Goal: Task Accomplishment & Management: Use online tool/utility

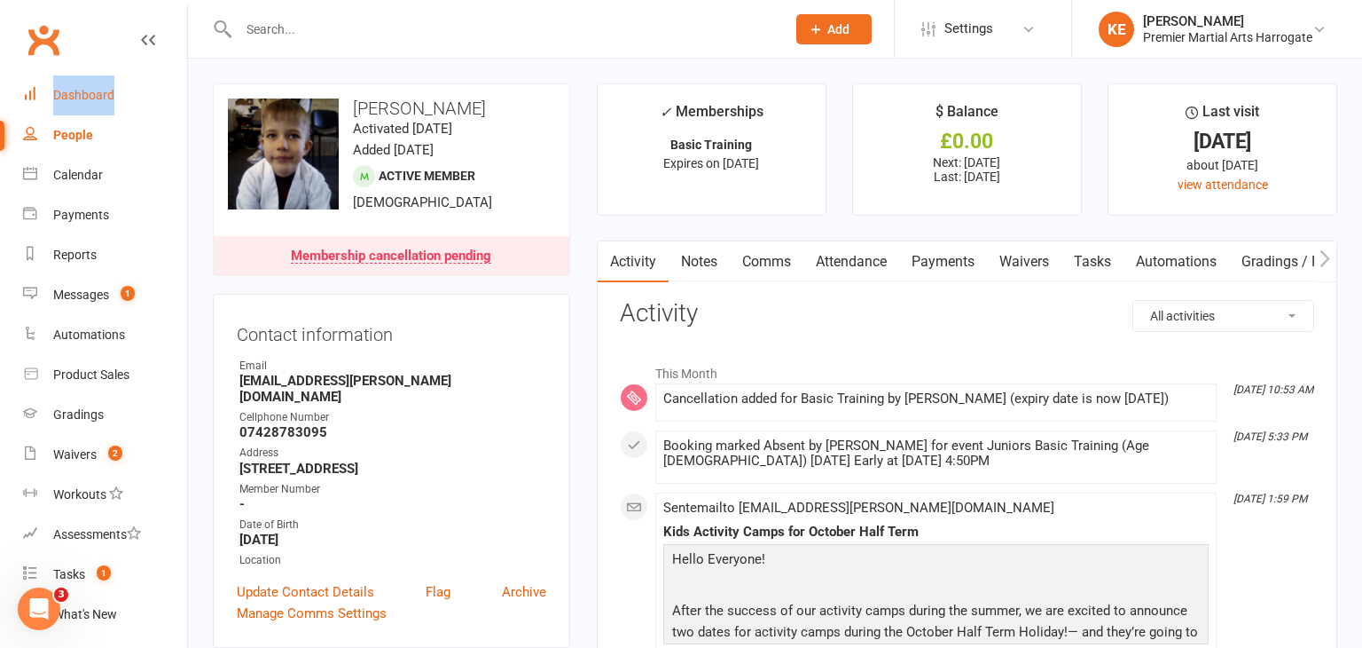
click at [73, 98] on div "Dashboard" at bounding box center [83, 95] width 61 height 14
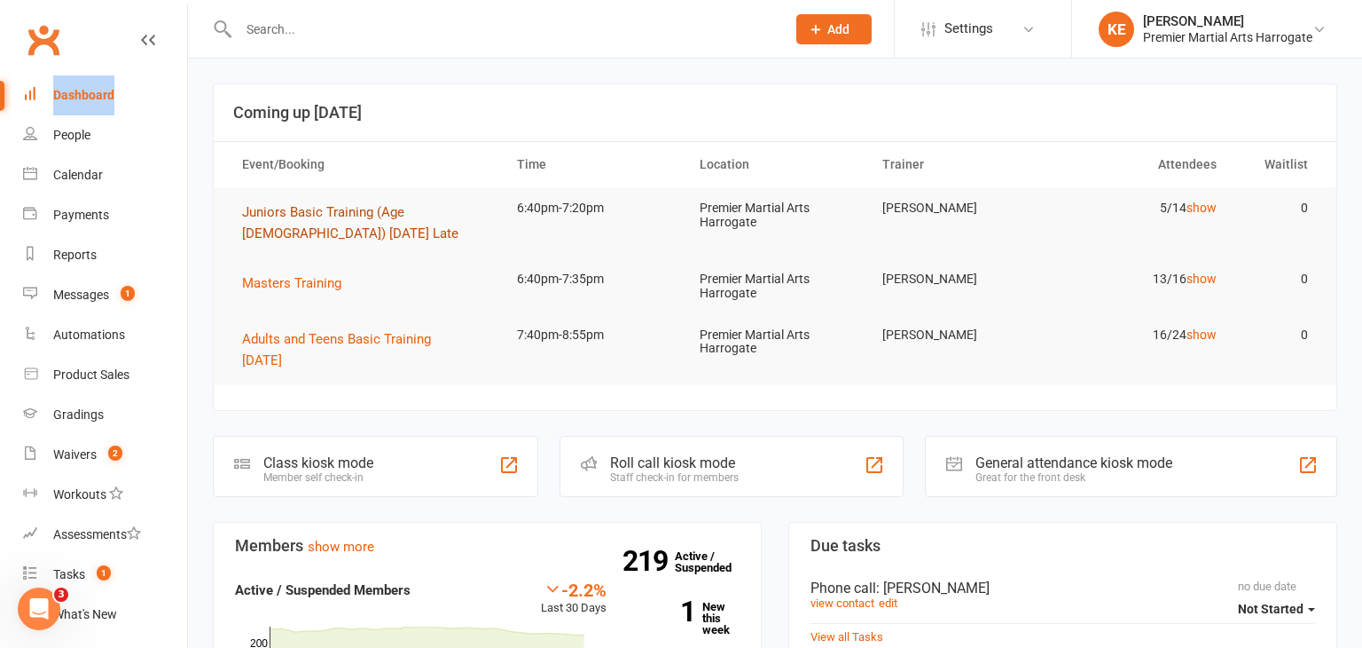
click at [268, 206] on span "Juniors Basic Training (Age 8-12) Wednesday Late" at bounding box center [350, 222] width 216 height 37
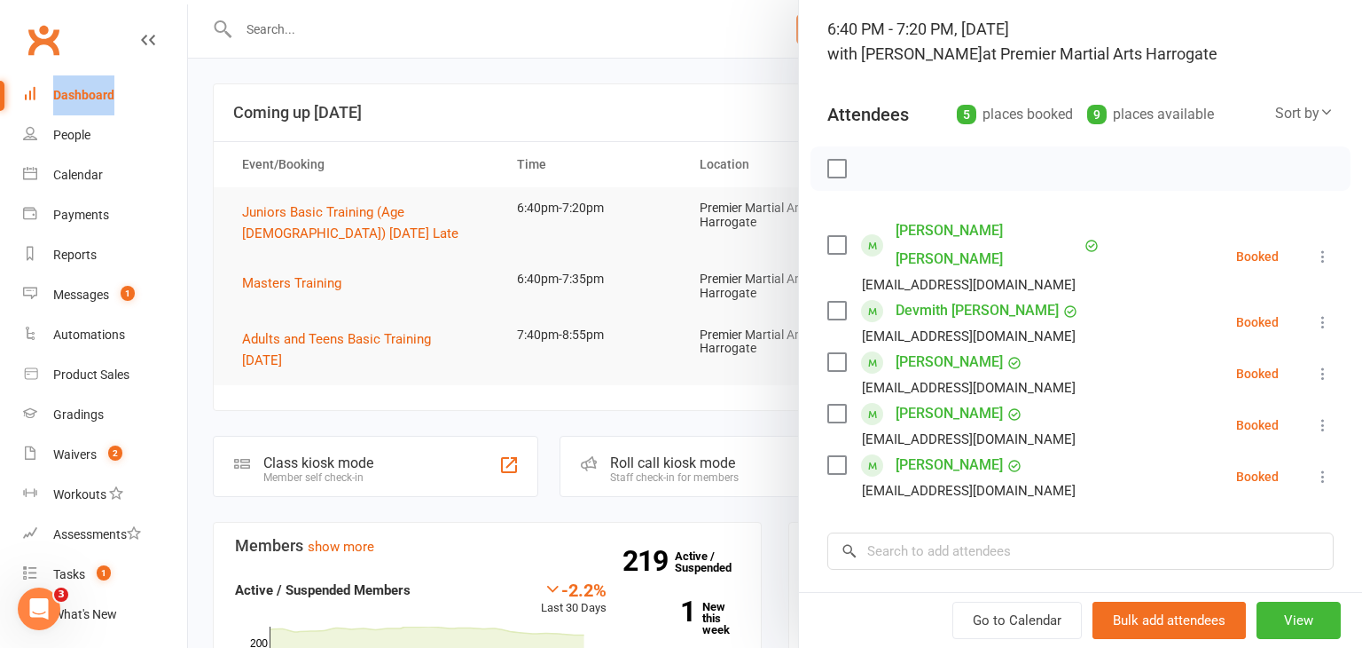
scroll to position [124, 0]
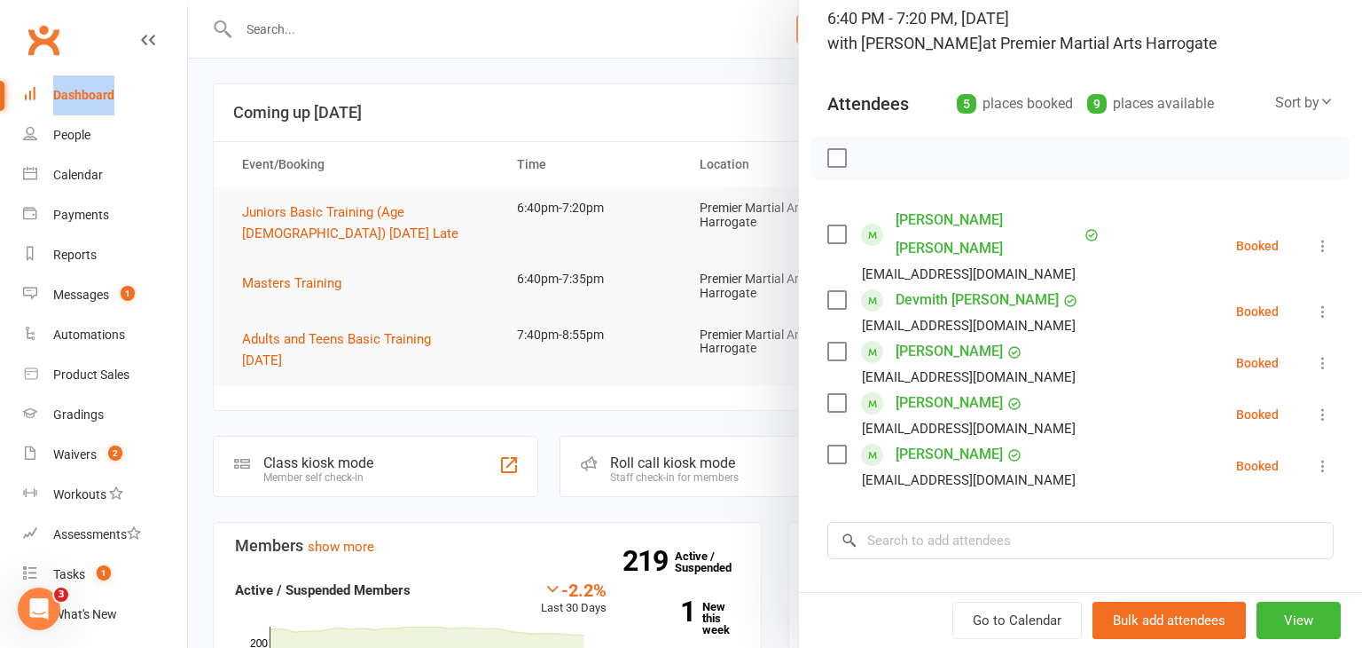
click at [1324, 237] on icon at bounding box center [1324, 246] width 18 height 18
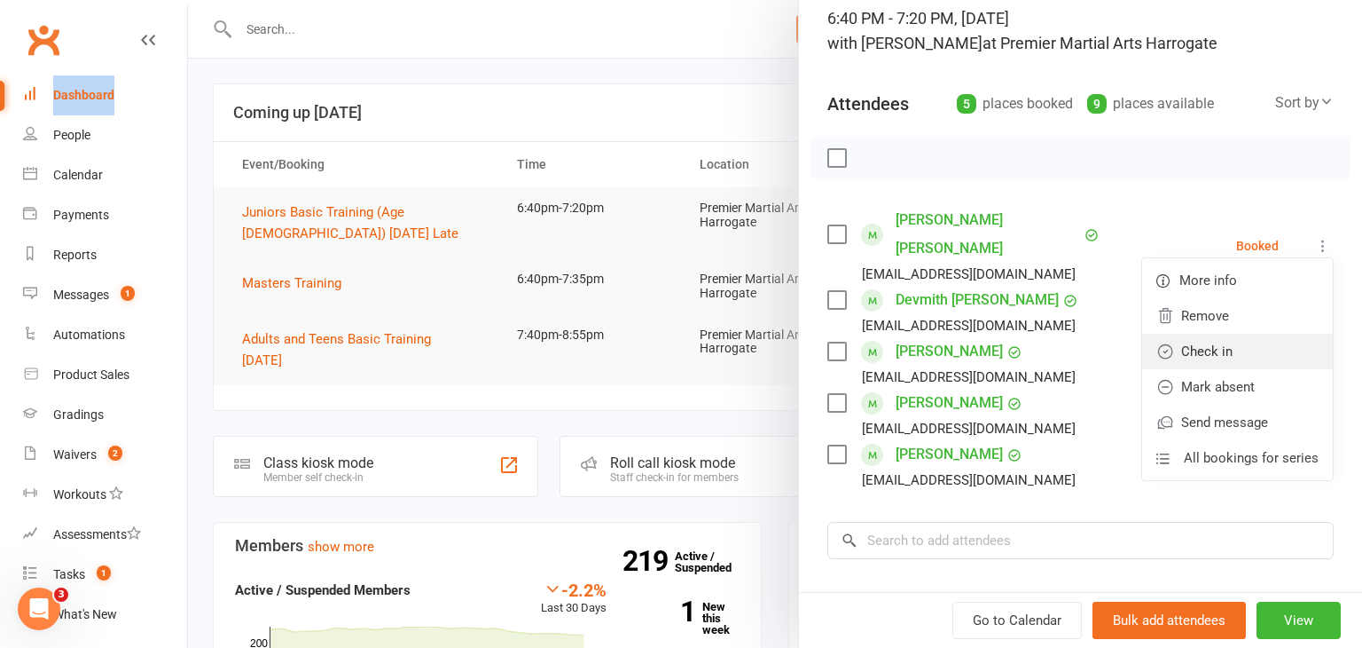
click at [1211, 334] on link "Check in" at bounding box center [1237, 351] width 191 height 35
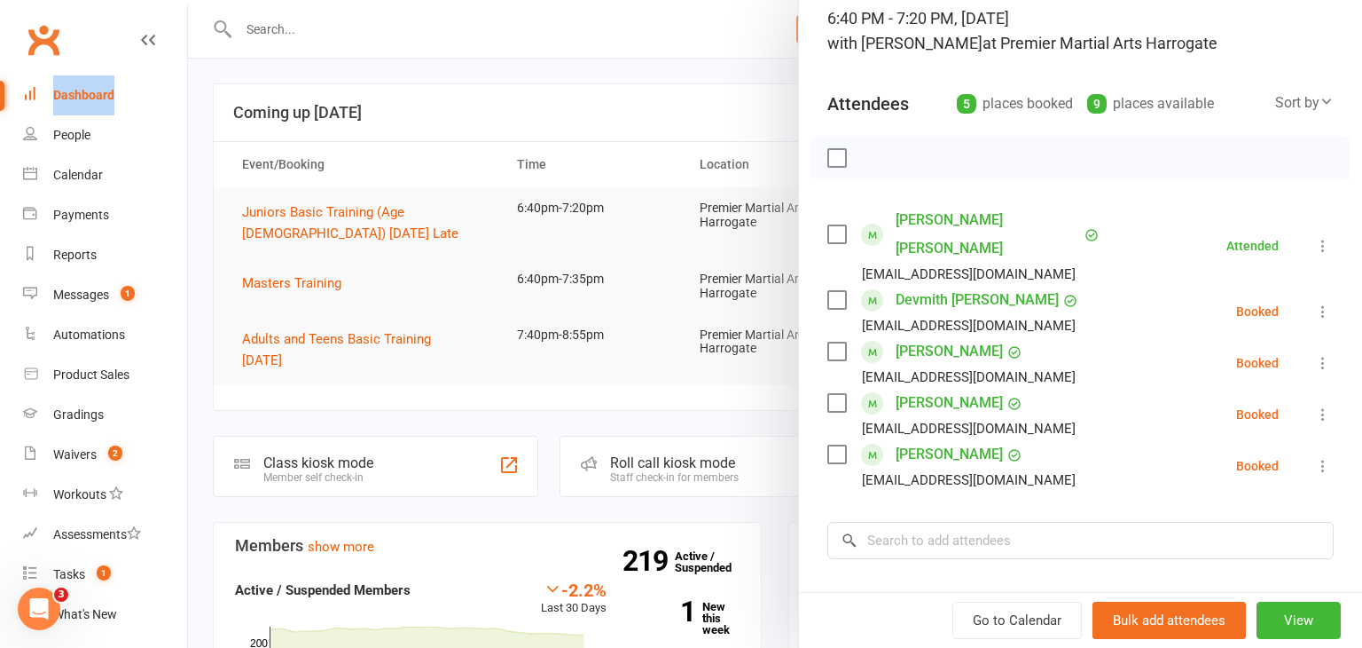
click at [1318, 354] on icon at bounding box center [1324, 363] width 18 height 18
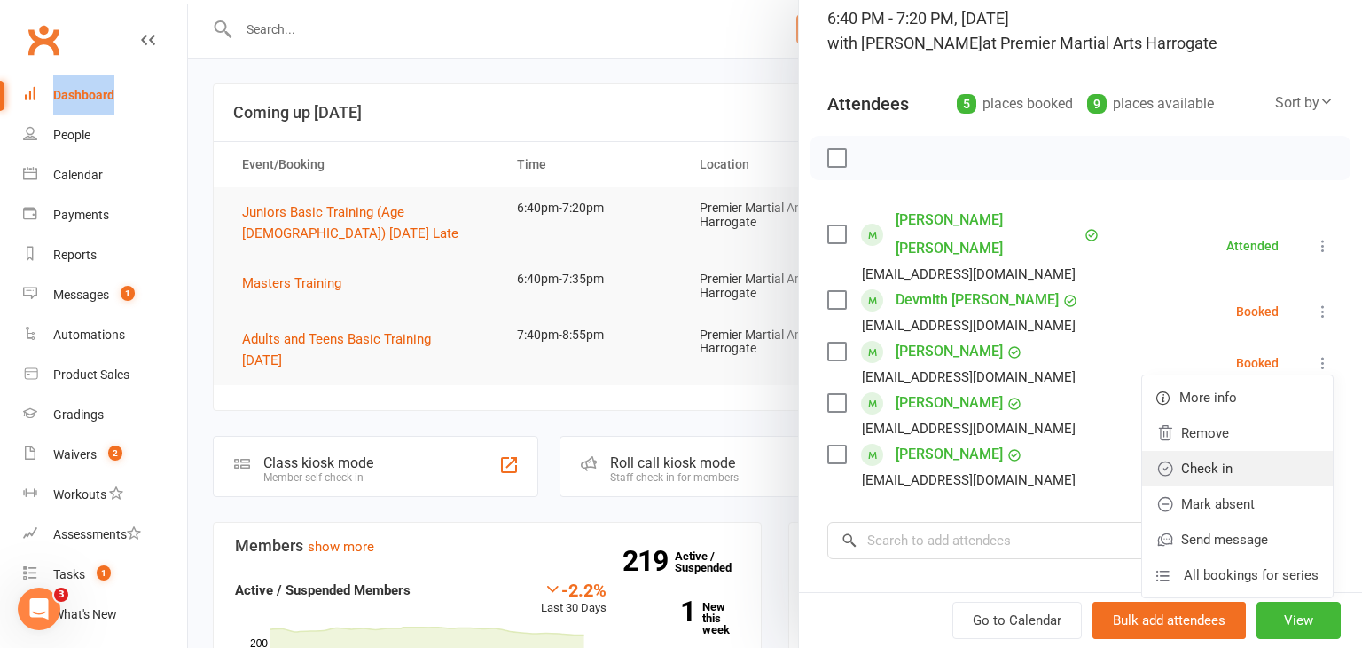
click at [1216, 451] on link "Check in" at bounding box center [1237, 468] width 191 height 35
